Goal: Transaction & Acquisition: Subscribe to service/newsletter

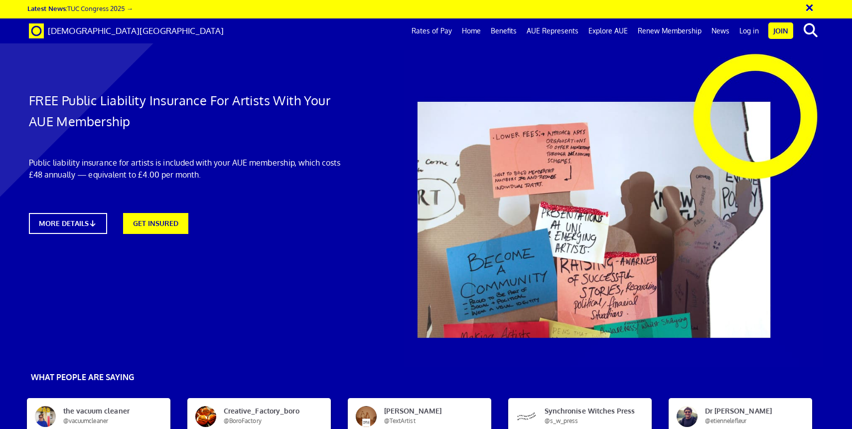
scroll to position [118, 0]
click at [97, 219] on icon at bounding box center [95, 222] width 9 height 7
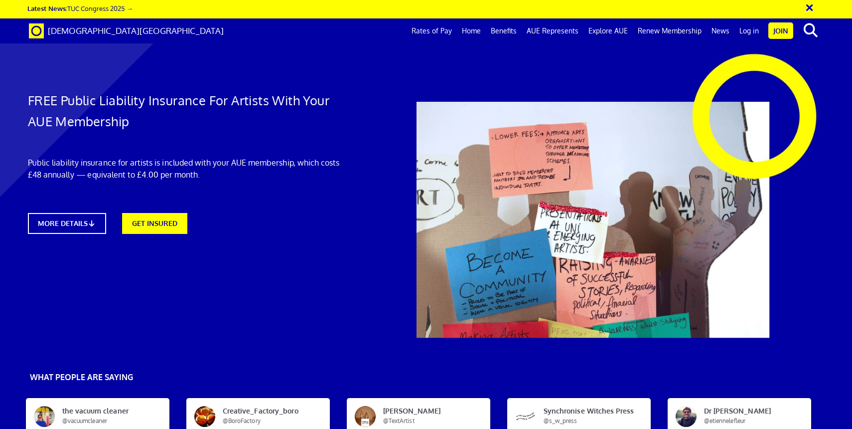
scroll to position [586, 1]
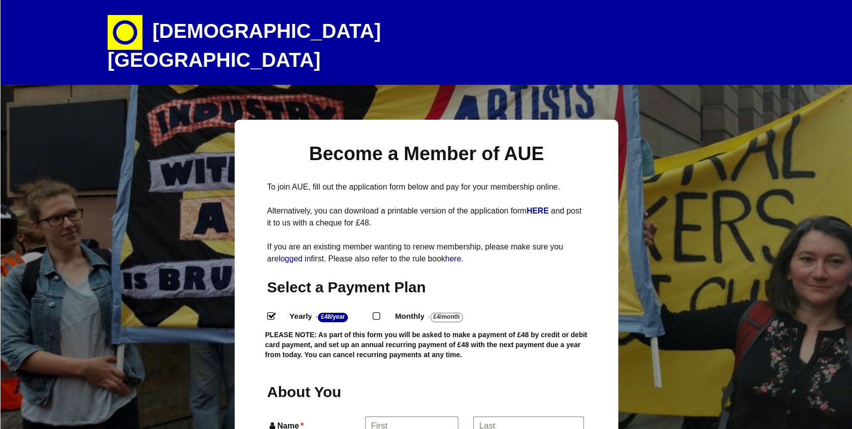
select select
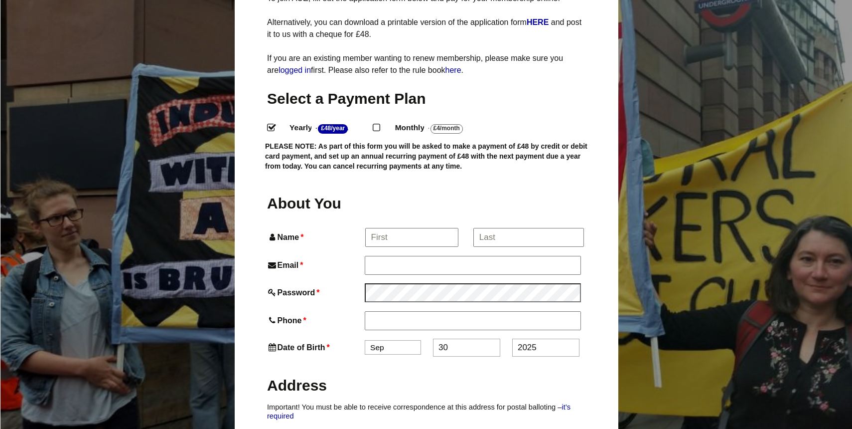
scroll to position [200, 0]
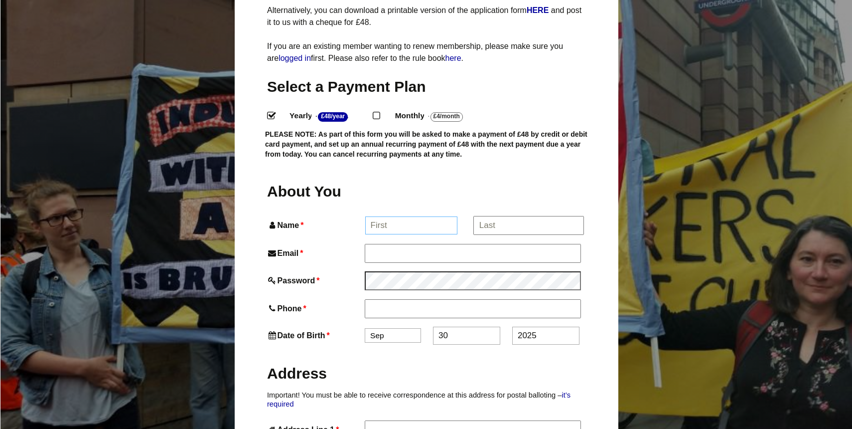
click at [384, 216] on input "Name *" at bounding box center [411, 225] width 93 height 18
type input "Nigel"
click at [491, 216] on input "*" at bounding box center [529, 225] width 110 height 18
type input "James"
click at [374, 244] on input "Email *" at bounding box center [472, 253] width 215 height 18
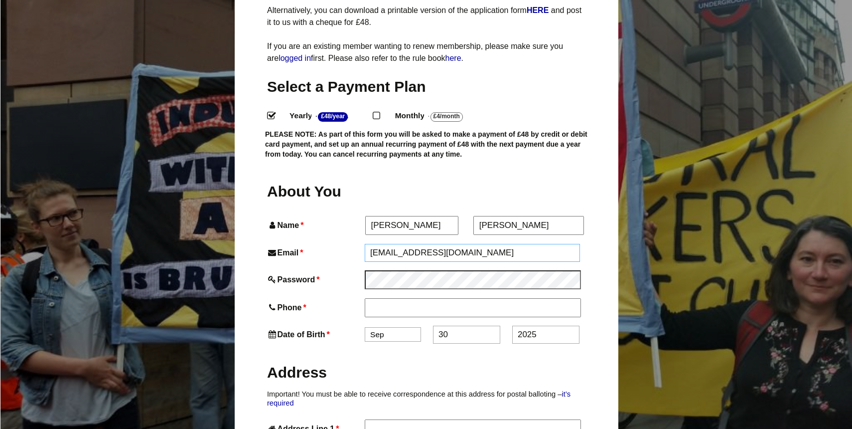
type input "nrjames1961@gmail.com"
click at [376, 299] on input "Phone *" at bounding box center [472, 308] width 215 height 18
click at [375, 299] on input "Phone *" at bounding box center [472, 308] width 215 height 18
type input "07813656680"
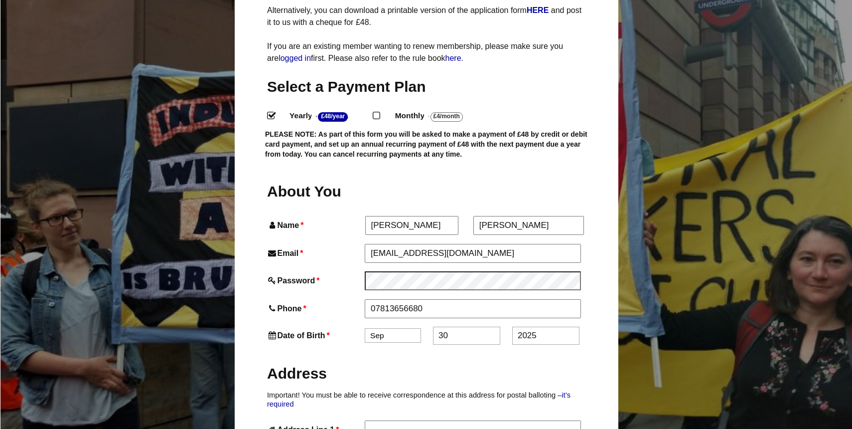
select select "4"
click at [491, 327] on input "30" at bounding box center [466, 336] width 67 height 18
type input "3"
type input "12"
click at [542, 327] on input "2025" at bounding box center [545, 336] width 67 height 18
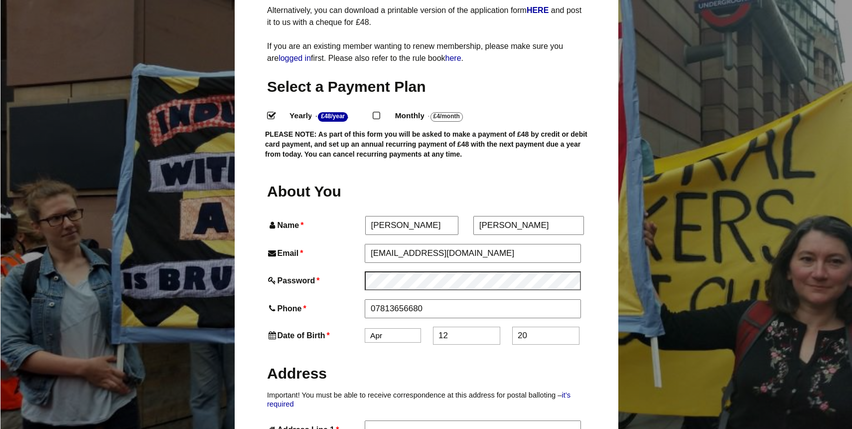
type input "2"
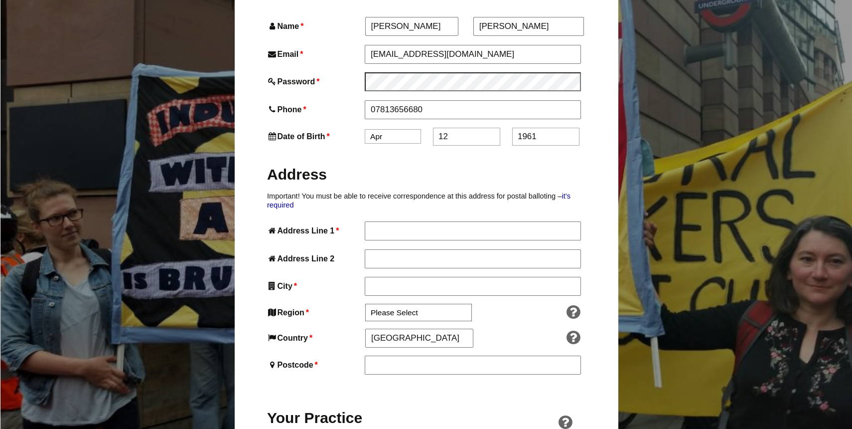
scroll to position [400, 0]
type input "1961"
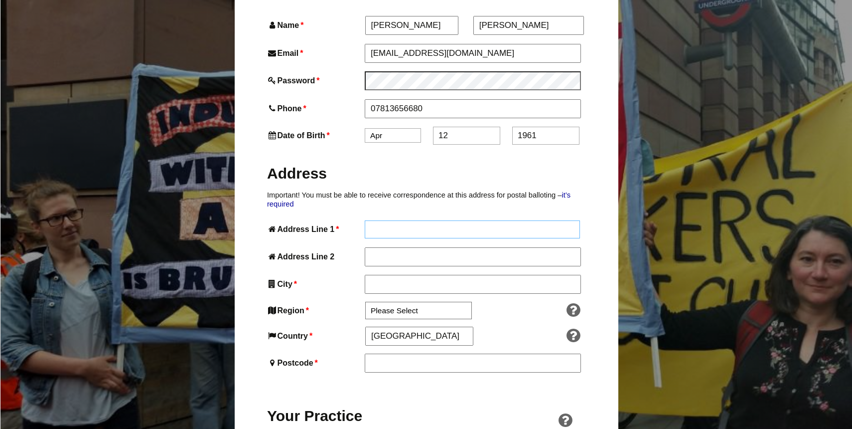
click at [383, 220] on input "Address Line 1 *" at bounding box center [472, 229] width 215 height 18
type input "17, Anglers Road,"
click at [376, 248] on input "Address Line 2" at bounding box center [472, 257] width 215 height 18
type input "Gillingham"
select select "South West"
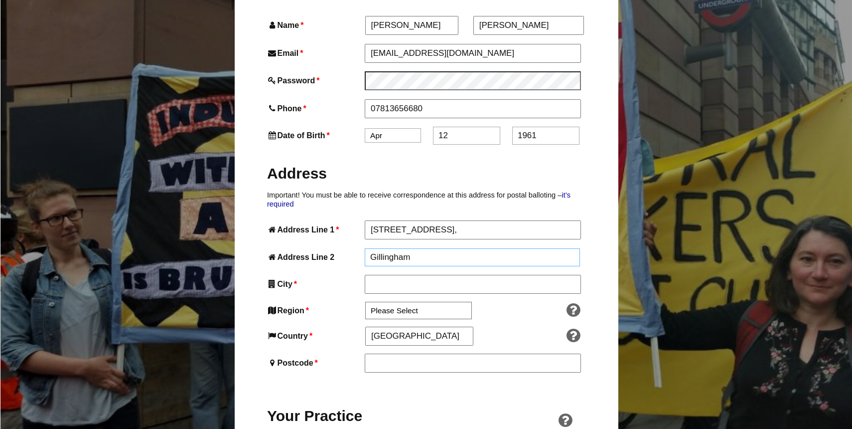
drag, startPoint x: 414, startPoint y: 240, endPoint x: 370, endPoint y: 241, distance: 43.9
click at [370, 248] on input "Gillingham" at bounding box center [472, 257] width 215 height 18
click at [377, 276] on input "City *" at bounding box center [472, 285] width 215 height 18
type input "Gillingham"
click at [384, 354] on input "Postcode *" at bounding box center [472, 363] width 215 height 18
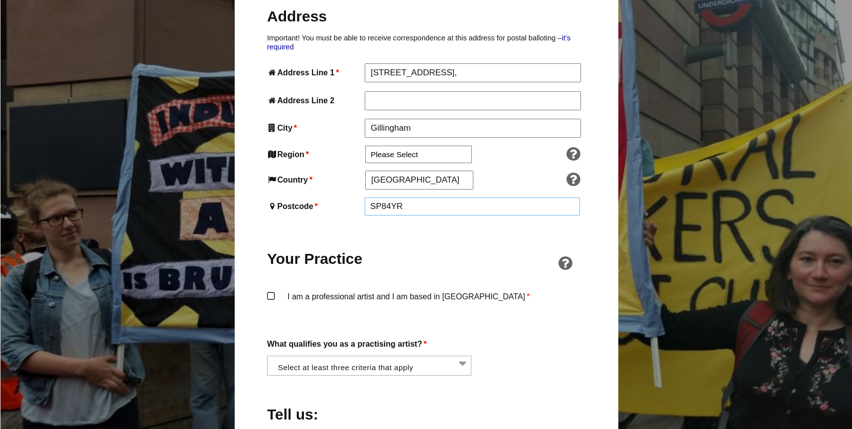
scroll to position [558, 0]
type input "SP84YR"
click at [273, 290] on label "I am a professional artist and I am based in England *" at bounding box center [426, 305] width 319 height 30
click at [0, 0] on input "I am a professional artist and I am based in England *" at bounding box center [0, 0] width 0 height 0
click at [464, 356] on li at bounding box center [372, 364] width 204 height 17
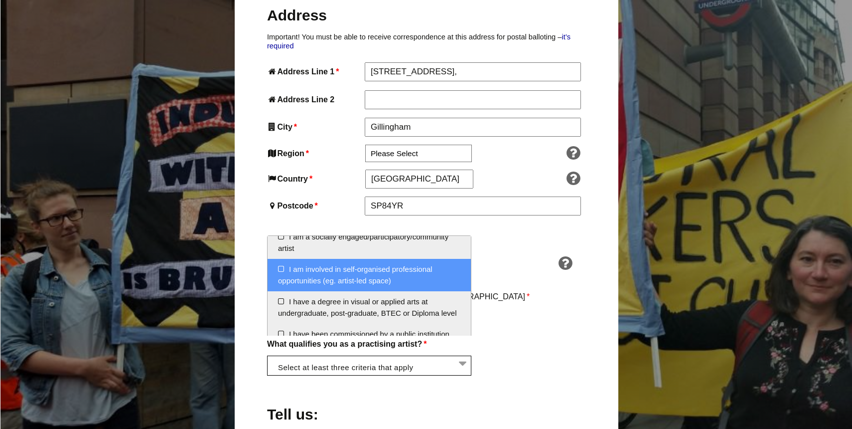
scroll to position [52, 0]
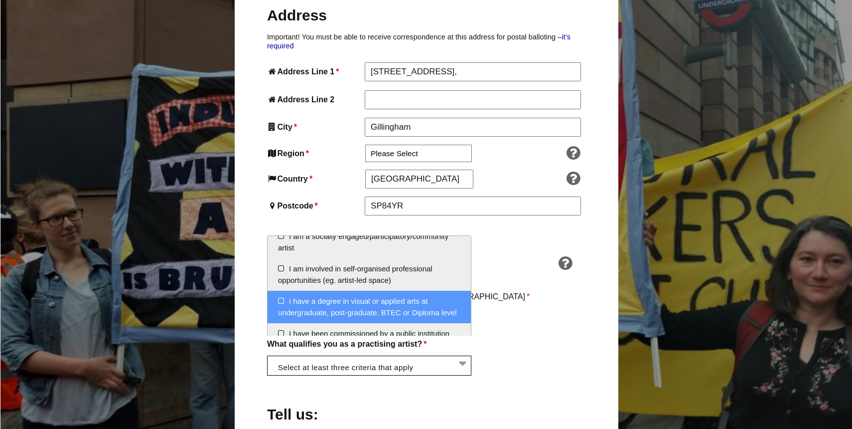
click at [282, 298] on li "I have a degree in visual or applied arts at undergraduate, post-graduate, BTEC…" at bounding box center [369, 307] width 203 height 32
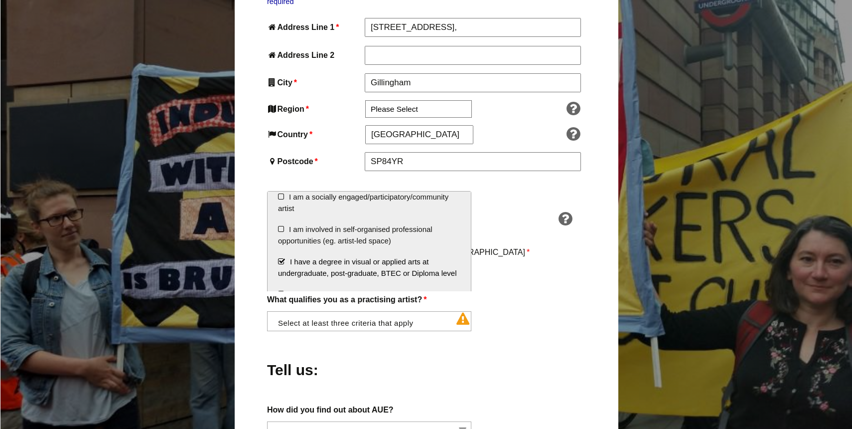
scroll to position [45, 0]
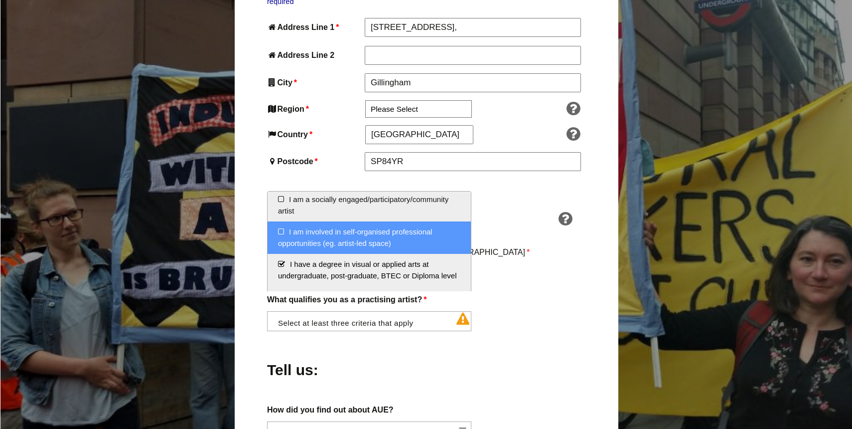
click at [281, 229] on li "I am involved in self-organised professional opportunities (eg. artist-led spac…" at bounding box center [369, 237] width 203 height 32
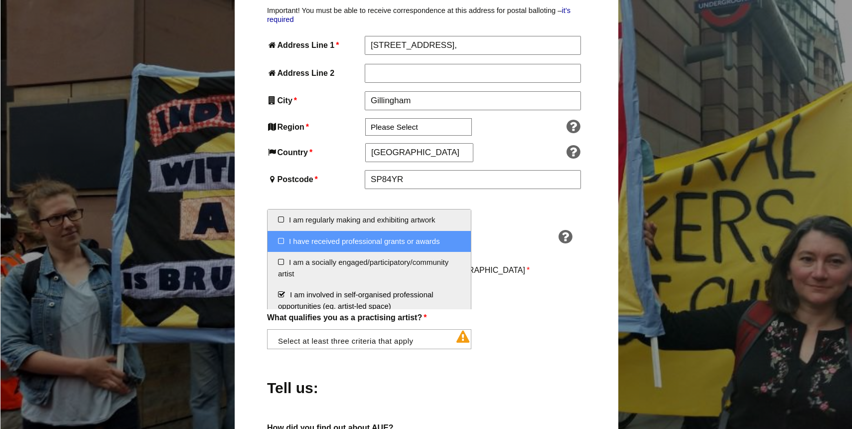
scroll to position [578, 0]
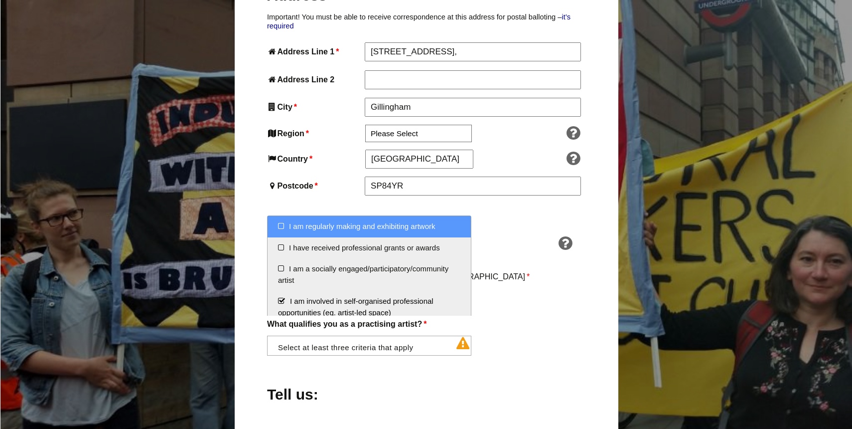
click at [281, 224] on li "I am regularly making and exhibiting artwork" at bounding box center [369, 226] width 203 height 21
select select "regularly_making_and_exhibiting_artwork"
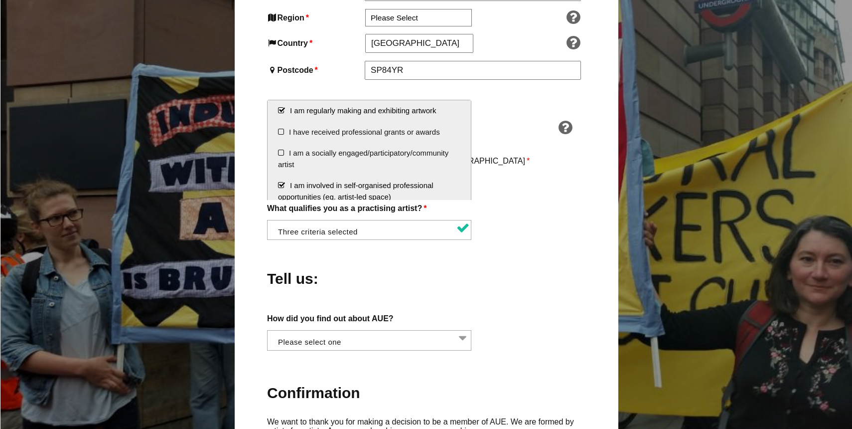
scroll to position [694, 0]
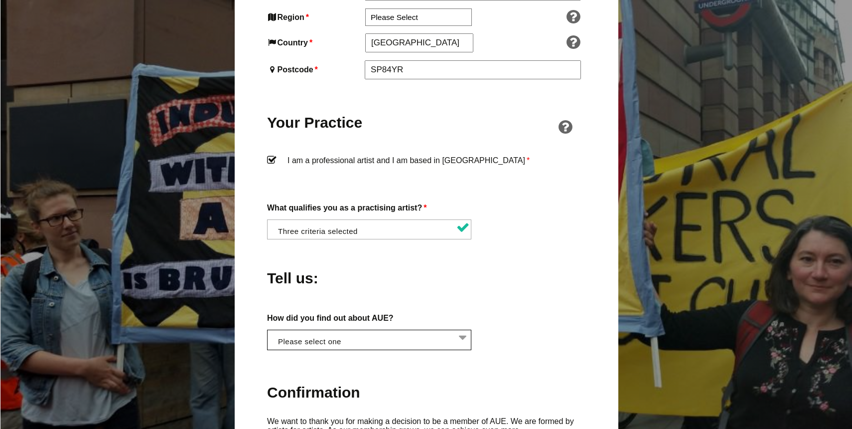
click at [464, 330] on li at bounding box center [372, 338] width 204 height 17
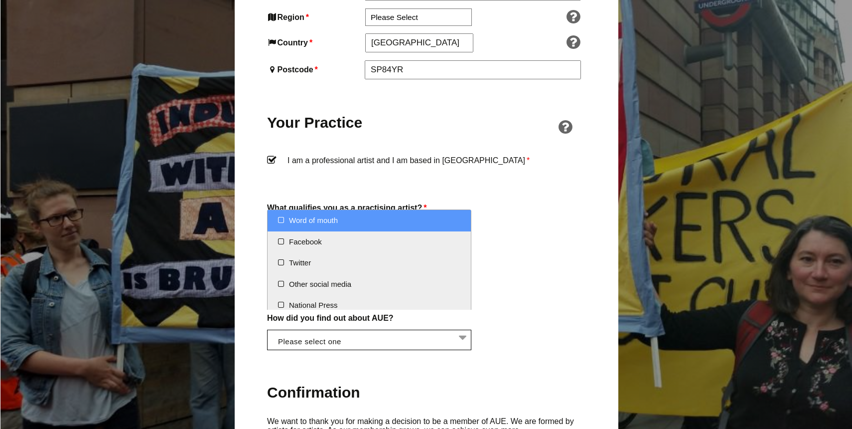
select select "Word of mouth"
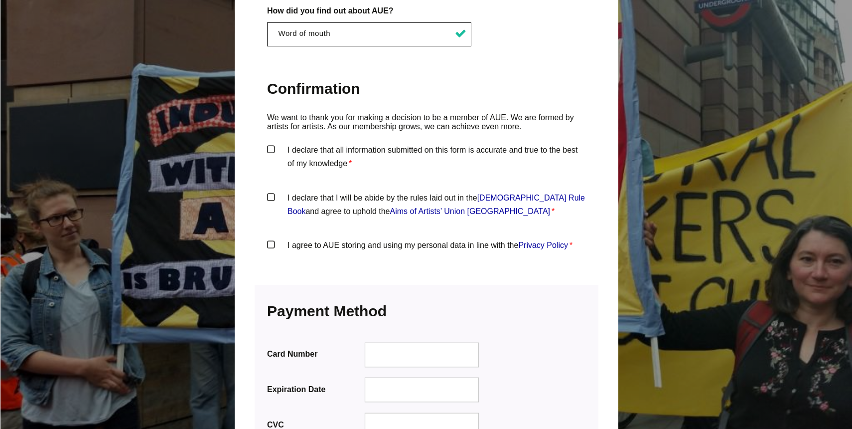
scroll to position [1003, 0]
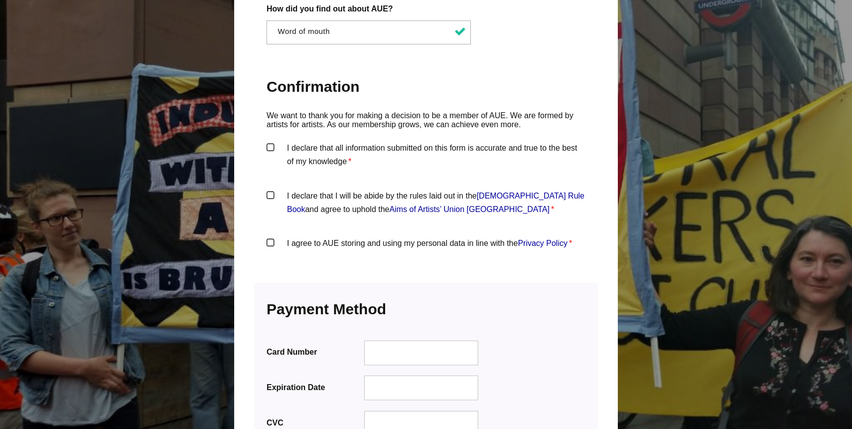
click at [270, 141] on label "I declare that all information submitted on this form is accurate and true to t…" at bounding box center [426, 156] width 319 height 30
click at [0, 0] on input "I declare that all information submitted on this form is accurate and true to t…" at bounding box center [0, 0] width 0 height 0
click at [273, 189] on label "I declare that I will be abide by the rules laid out in the Artists' Union Engl…" at bounding box center [426, 204] width 319 height 30
click at [0, 0] on input "I declare that I will be abide by the rules laid out in the Artists' Union Engl…" at bounding box center [0, 0] width 0 height 0
click at [271, 236] on label "I agree to AUE storing and using my personal data in line with the Privacy Poli…" at bounding box center [426, 251] width 319 height 30
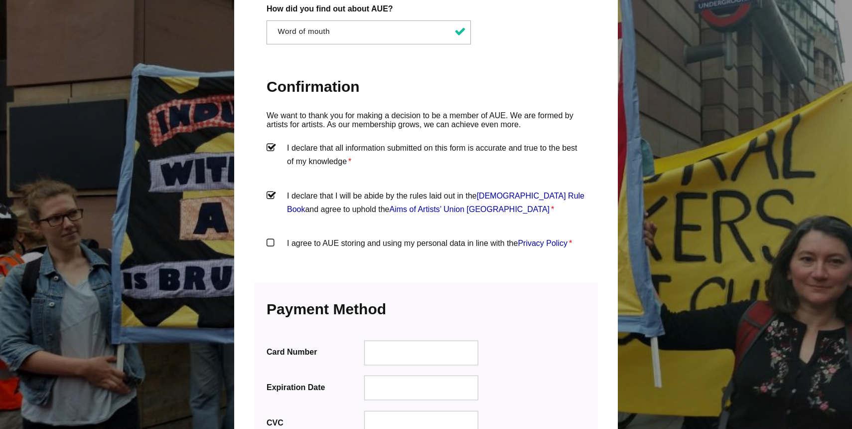
click at [0, 0] on input "I agree to AUE storing and using my personal data in line with the Privacy Poli…" at bounding box center [0, 0] width 0 height 0
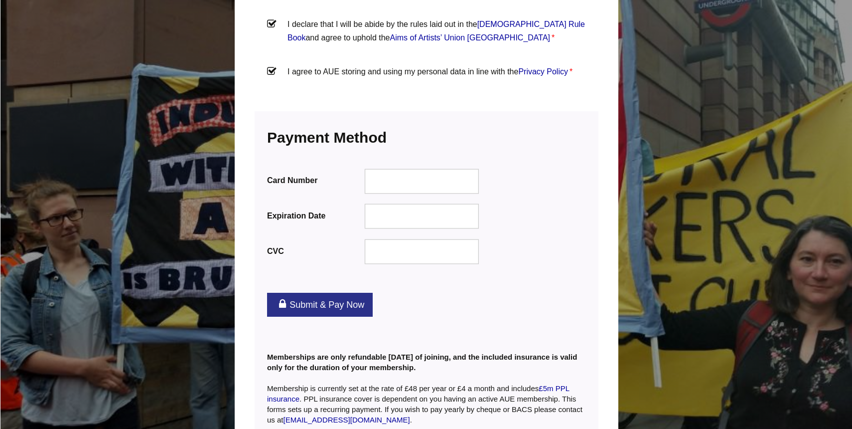
scroll to position [1204, 0]
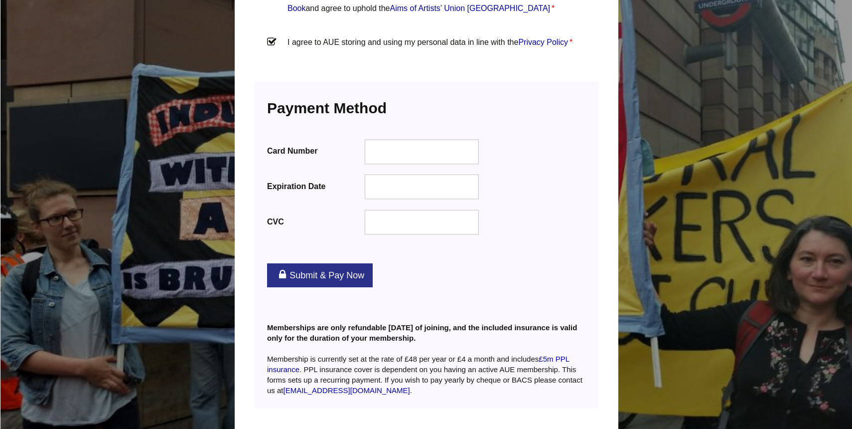
click at [323, 263] on link "Submit & Pay Now" at bounding box center [320, 275] width 106 height 24
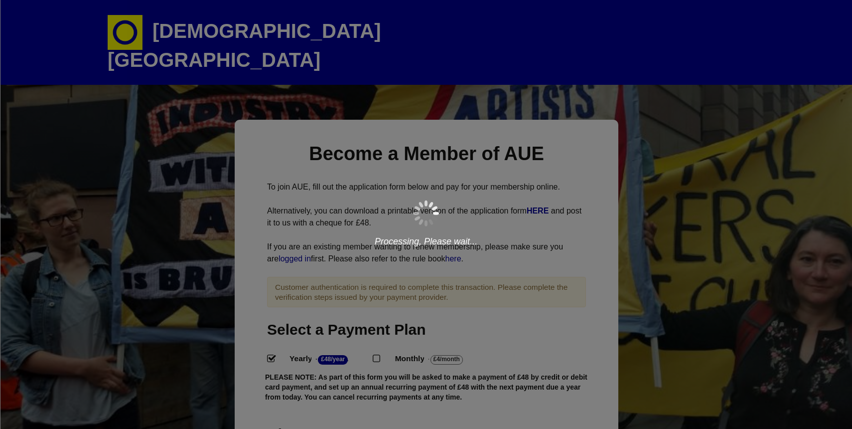
scroll to position [92, 15]
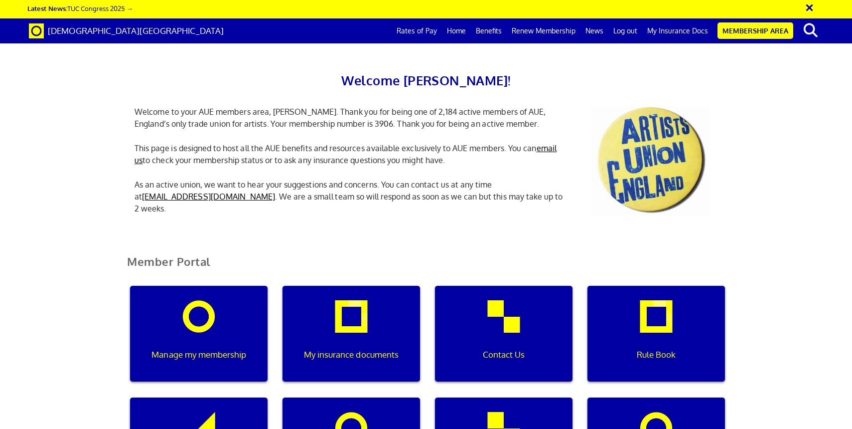
scroll to position [133, 0]
click at [351, 286] on div "My insurance documents" at bounding box center [352, 334] width 138 height 96
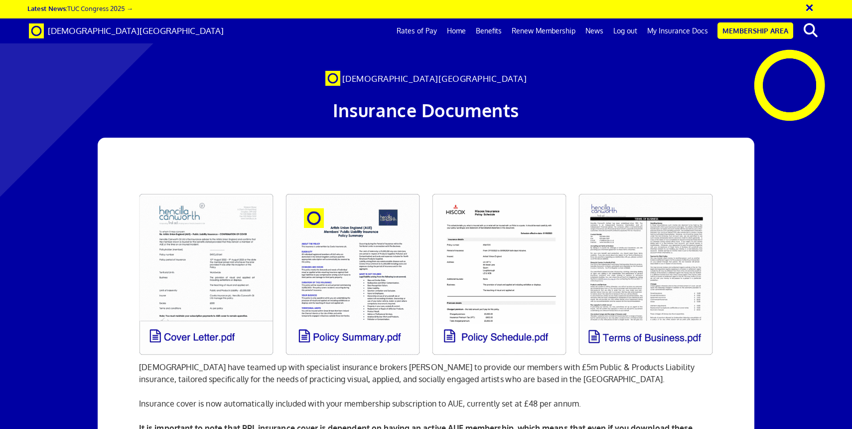
scroll to position [43, 0]
click at [215, 206] on link at bounding box center [206, 273] width 147 height 173
click at [345, 229] on link at bounding box center [353, 273] width 147 height 173
click at [487, 229] on link at bounding box center [499, 273] width 147 height 173
